Goal: Transaction & Acquisition: Purchase product/service

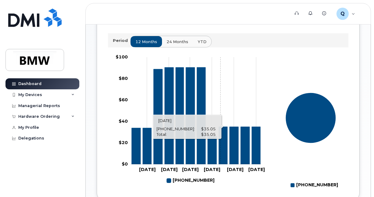
scroll to position [183, 0]
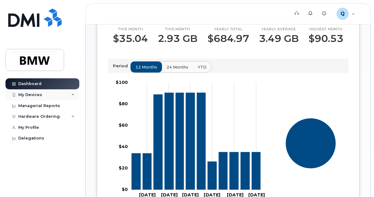
click at [73, 95] on icon at bounding box center [72, 94] width 3 height 3
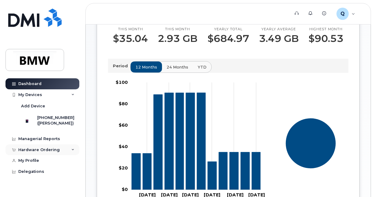
click at [59, 154] on div "Hardware Ordering" at bounding box center [42, 149] width 74 height 11
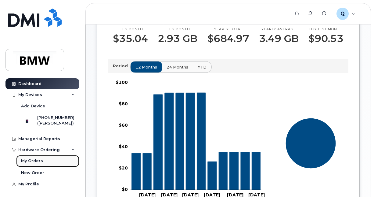
click at [36, 163] on div "My Orders" at bounding box center [32, 160] width 22 height 5
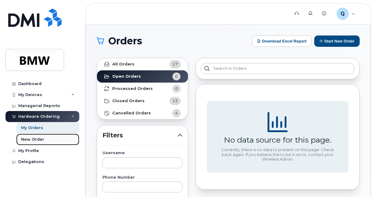
click at [39, 140] on div "New Order" at bounding box center [32, 138] width 23 height 5
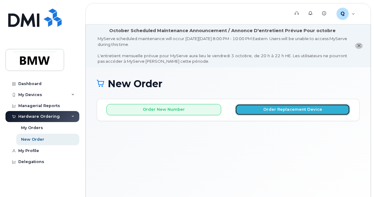
click at [288, 109] on button "Order Replacement Device" at bounding box center [292, 109] width 115 height 11
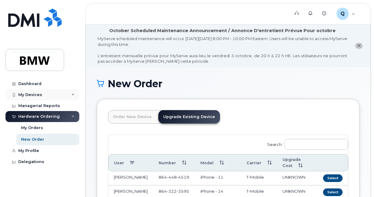
click at [38, 95] on div "My Devices" at bounding box center [30, 94] width 24 height 5
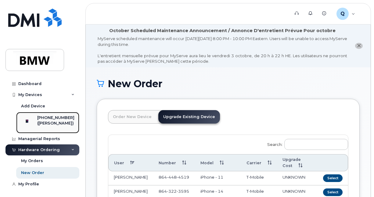
click at [56, 118] on div "[PHONE_NUMBER]" at bounding box center [55, 117] width 37 height 5
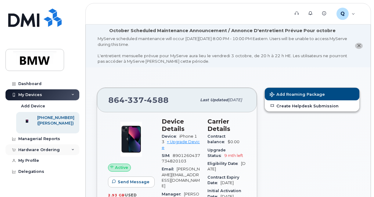
click at [62, 155] on div "Hardware Ordering" at bounding box center [42, 149] width 74 height 11
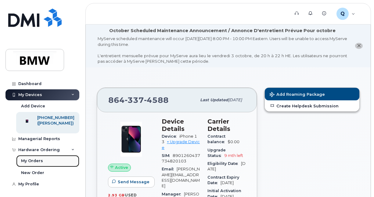
click at [34, 163] on div "My Orders" at bounding box center [32, 160] width 22 height 5
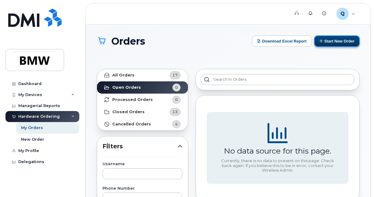
click at [338, 37] on button "Start New Order" at bounding box center [336, 40] width 45 height 11
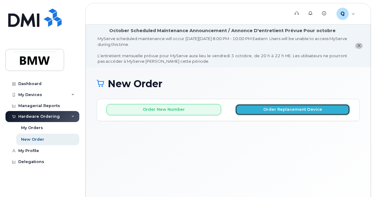
click at [279, 108] on button "Order Replacement Device" at bounding box center [292, 109] width 115 height 11
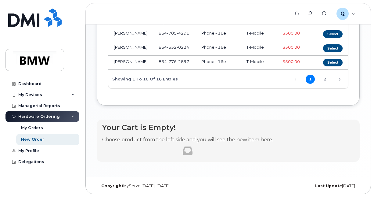
scroll to position [243, 0]
click at [325, 79] on link "2" at bounding box center [325, 78] width 9 height 9
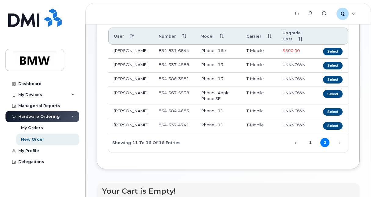
scroll to position [104, 0]
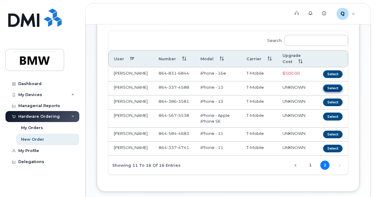
click at [336, 87] on button "Select" at bounding box center [333, 88] width 20 height 8
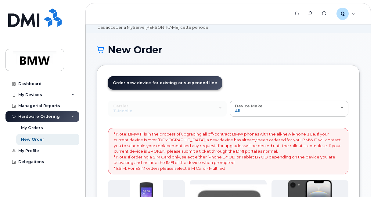
scroll to position [0, 0]
